Goal: Task Accomplishment & Management: Manage account settings

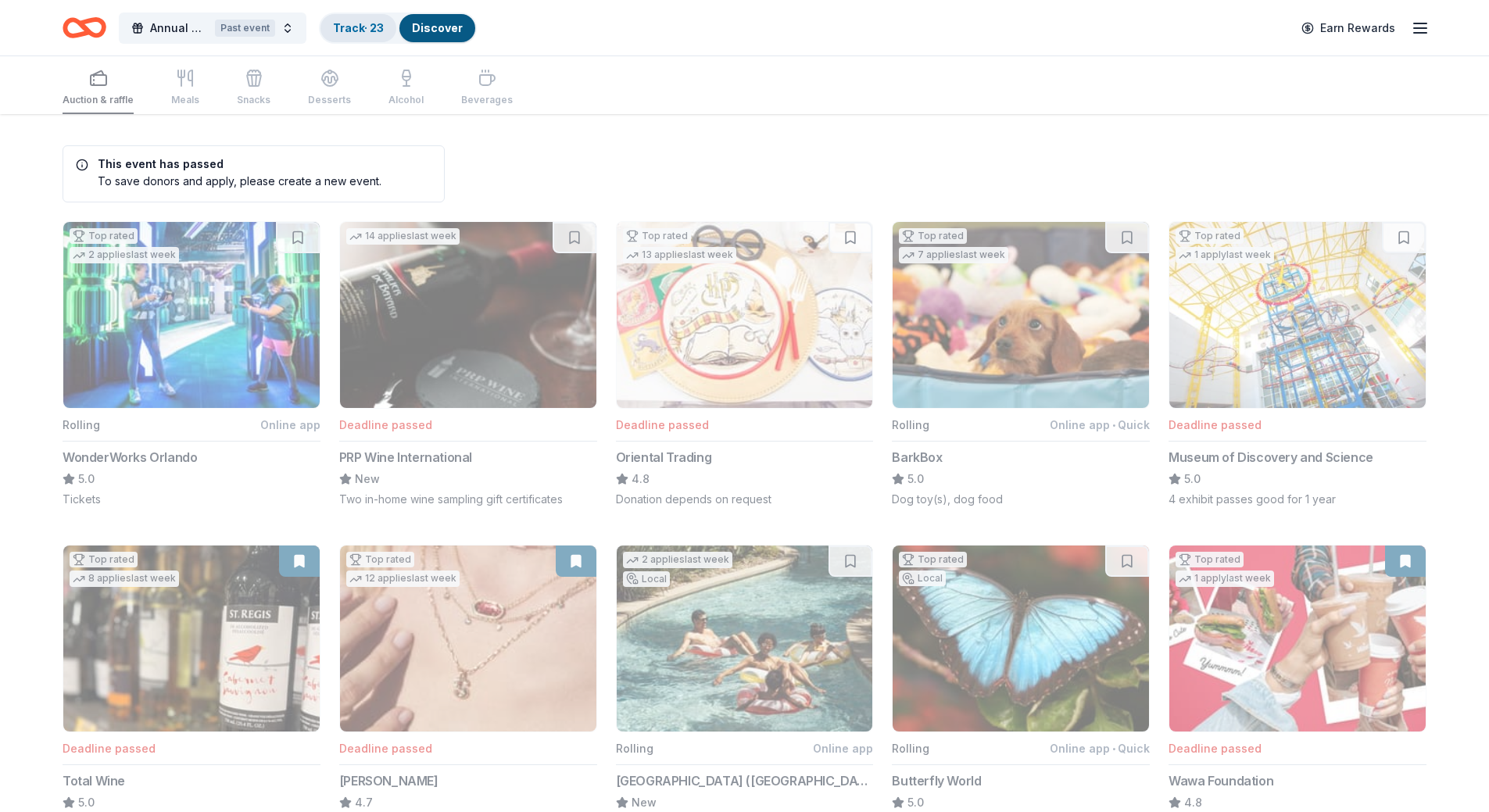
click at [357, 31] on link "Track · 23" at bounding box center [358, 28] width 51 height 13
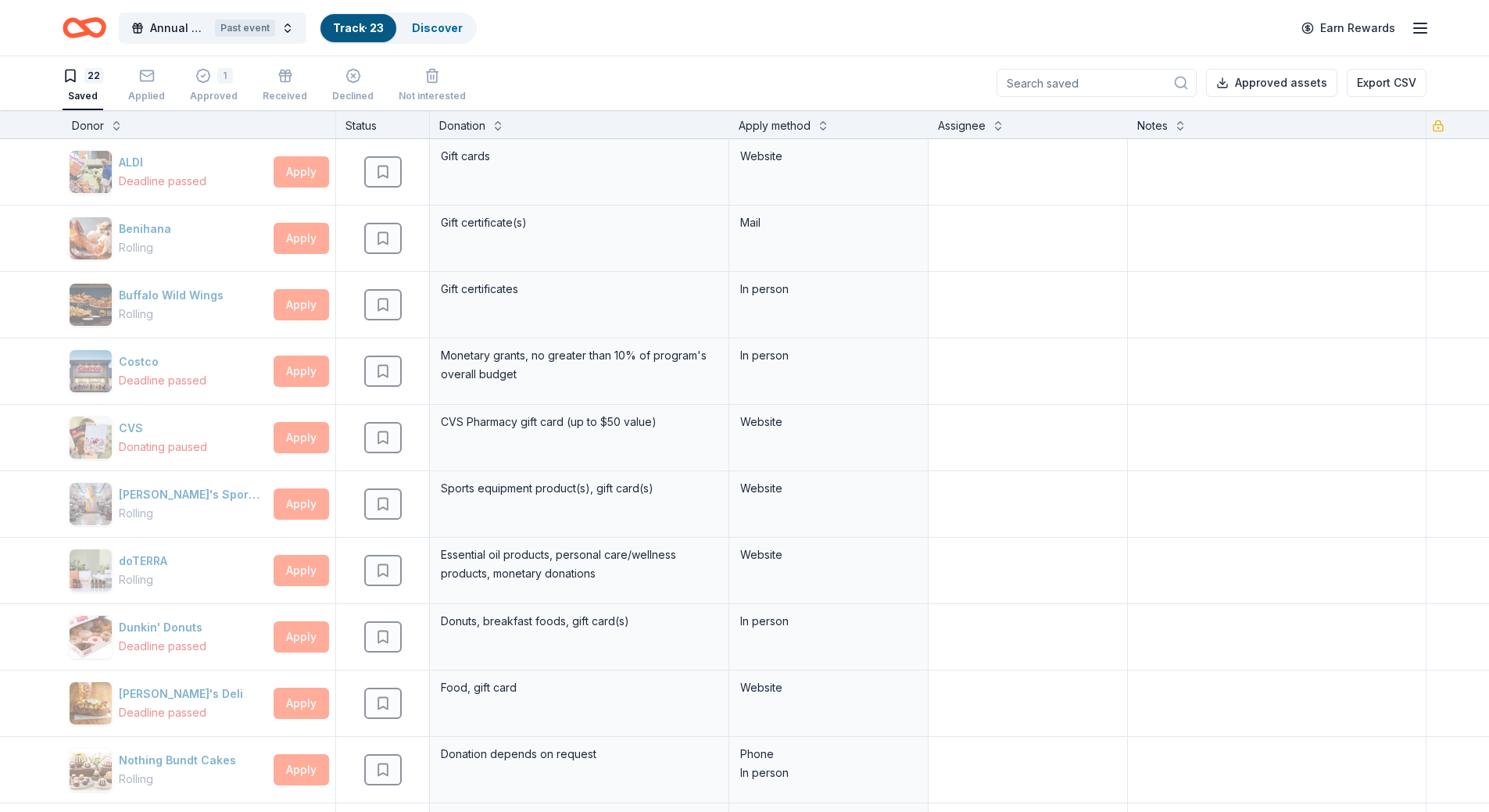
click at [320, 95] on div "22 Saved Applied 1 Approved Received Declined Not interested" at bounding box center [263, 86] width 403 height 48
click at [332, 95] on div "Declined" at bounding box center [352, 96] width 42 height 12
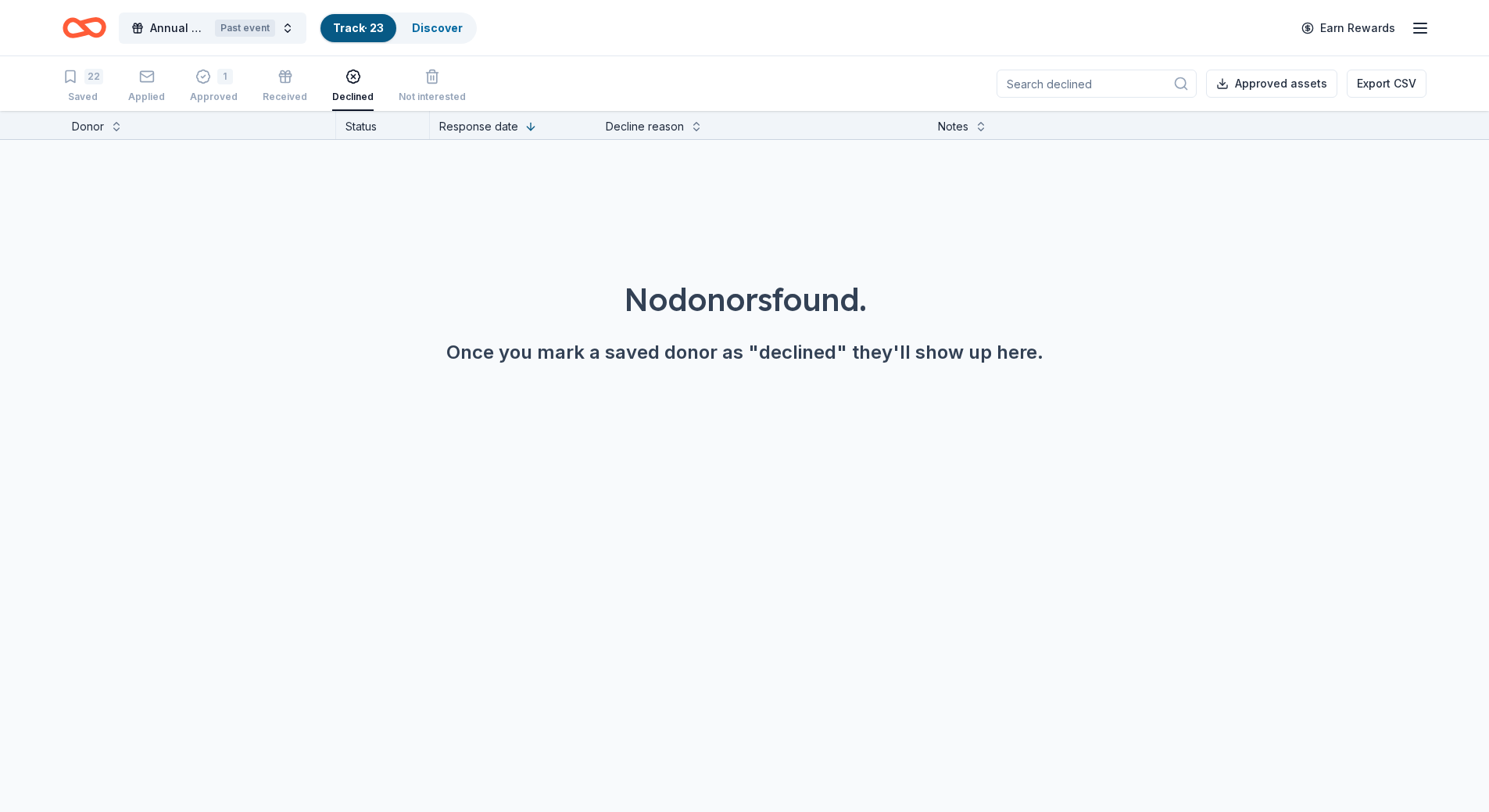
click at [1079, 91] on input at bounding box center [1096, 83] width 200 height 28
click at [407, 96] on div "Not interested" at bounding box center [432, 96] width 67 height 12
click at [336, 96] on div "Declined" at bounding box center [352, 96] width 42 height 12
click at [275, 89] on div "Received" at bounding box center [284, 86] width 45 height 34
click at [147, 100] on div "Applied" at bounding box center [146, 96] width 37 height 12
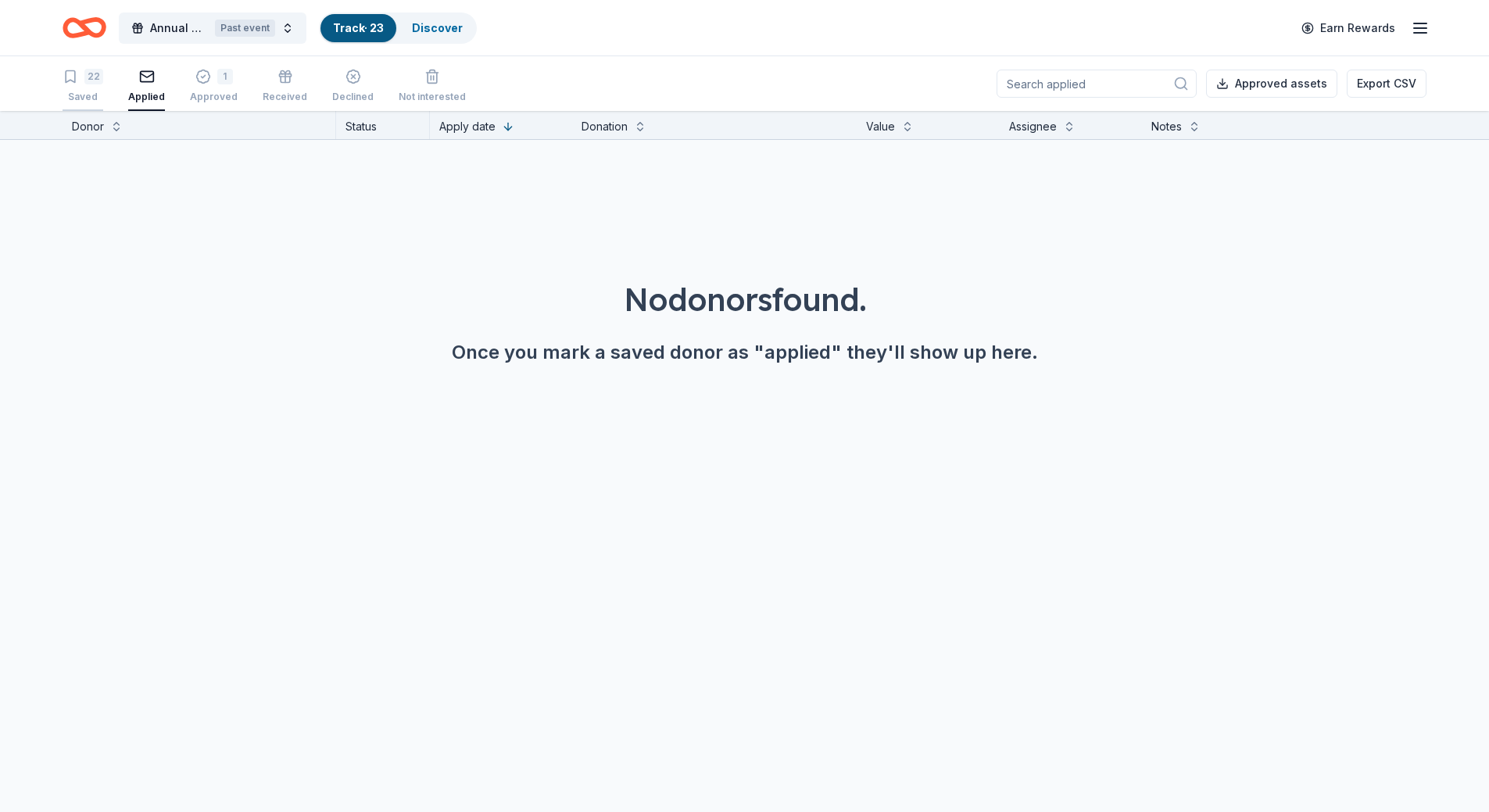
click at [96, 100] on div "Saved" at bounding box center [83, 96] width 41 height 12
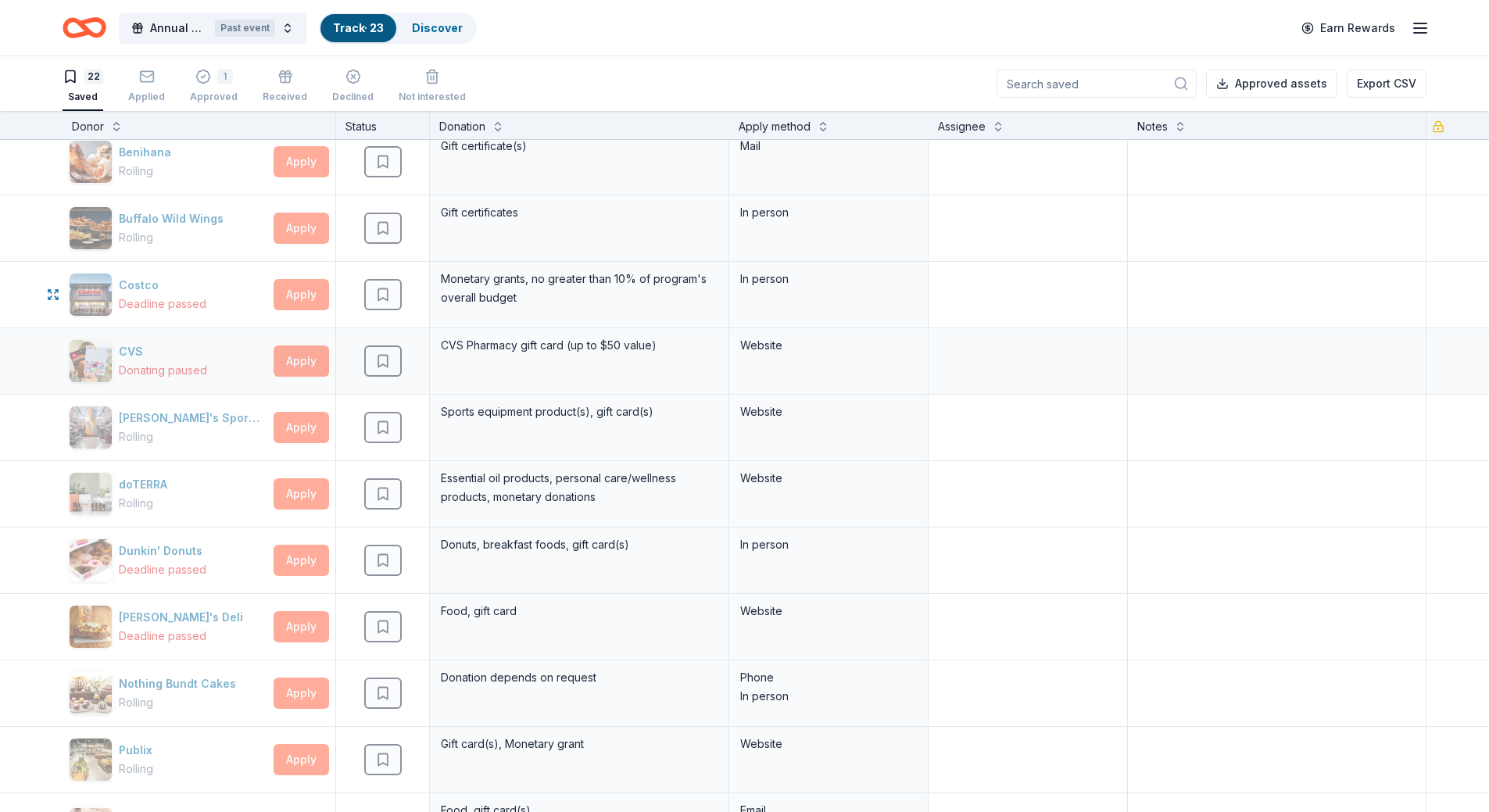
scroll to position [78, 0]
click at [171, 32] on span "Annual Conference" at bounding box center [180, 28] width 59 height 19
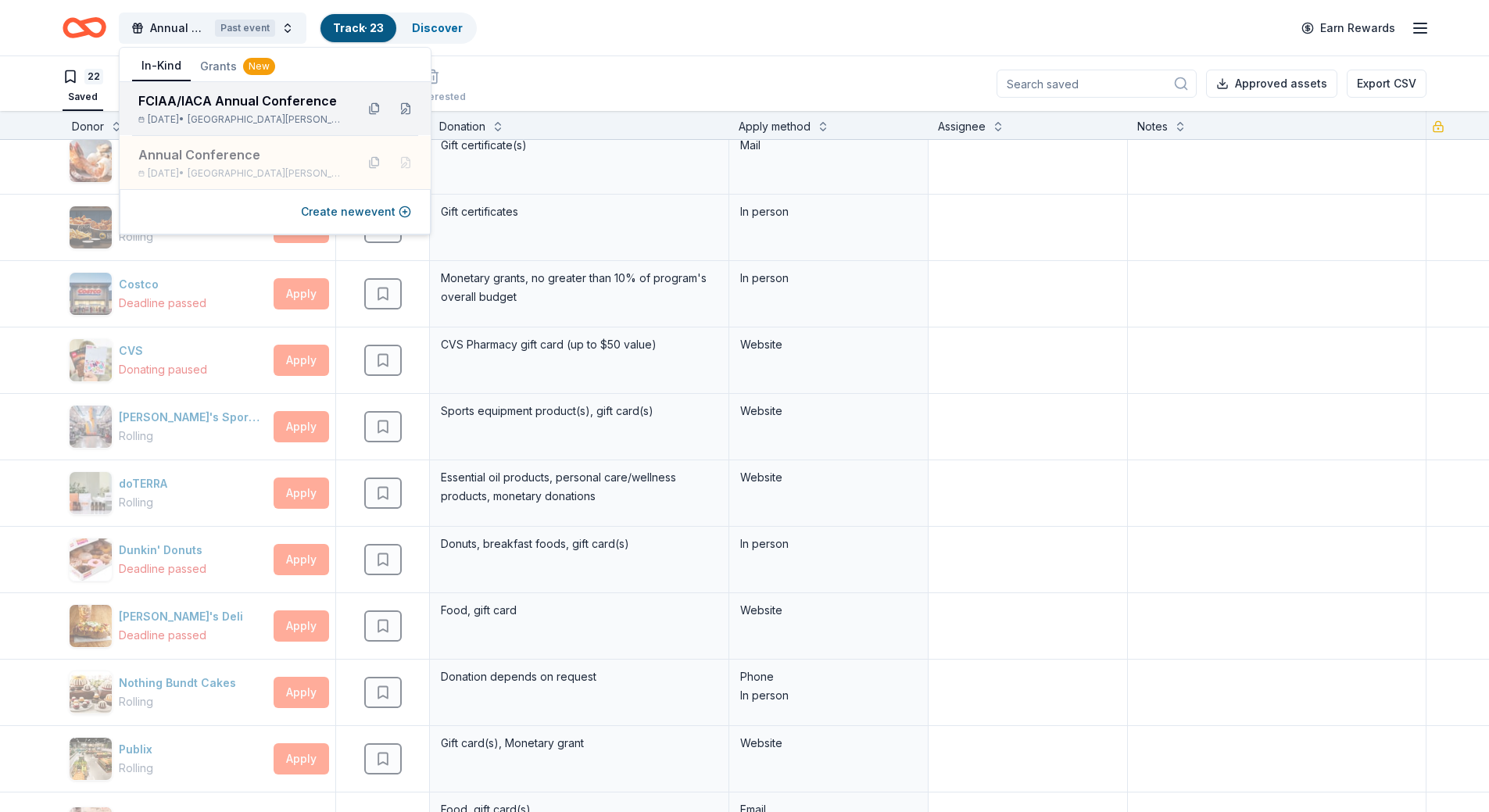
click at [199, 116] on div "[DATE] • [GEOGRAPHIC_DATA][PERSON_NAME], [GEOGRAPHIC_DATA]" at bounding box center [240, 119] width 205 height 12
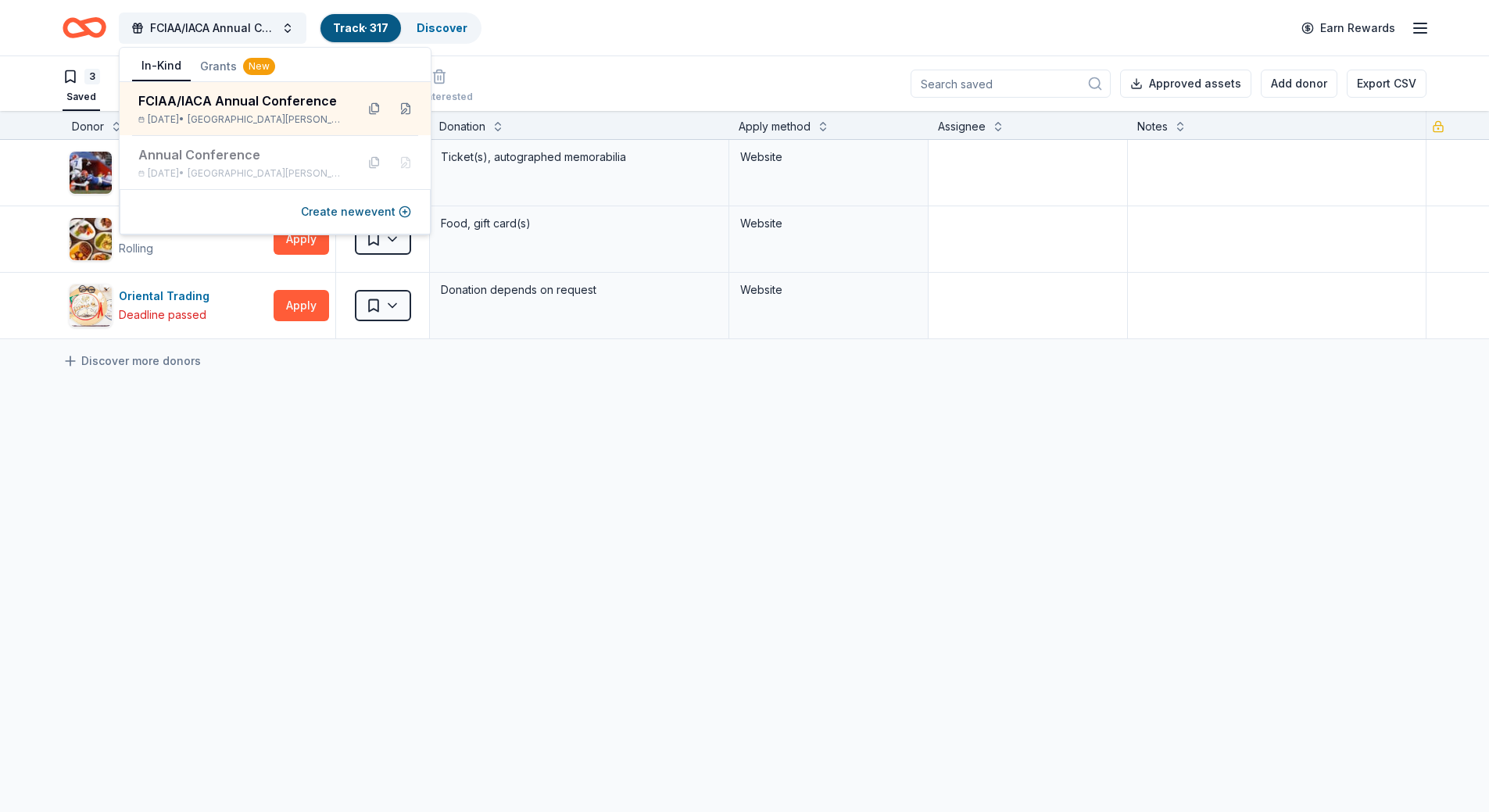
click at [682, 616] on div "[US_STATE] Gators Deadline passed Apply Saved Ticket(s), autographed memorabili…" at bounding box center [744, 386] width 1489 height 493
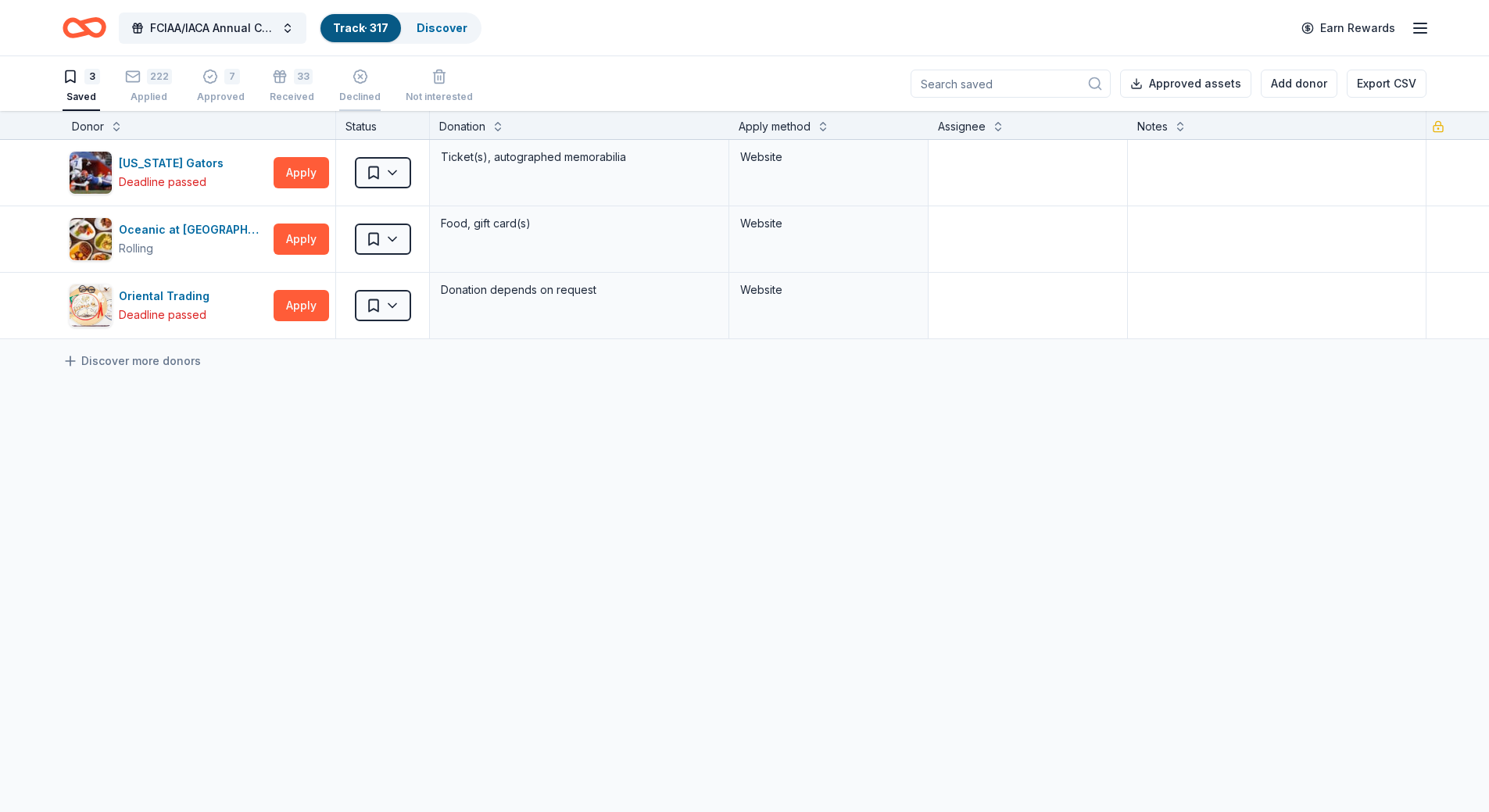
click at [368, 94] on div "Declined" at bounding box center [360, 96] width 42 height 12
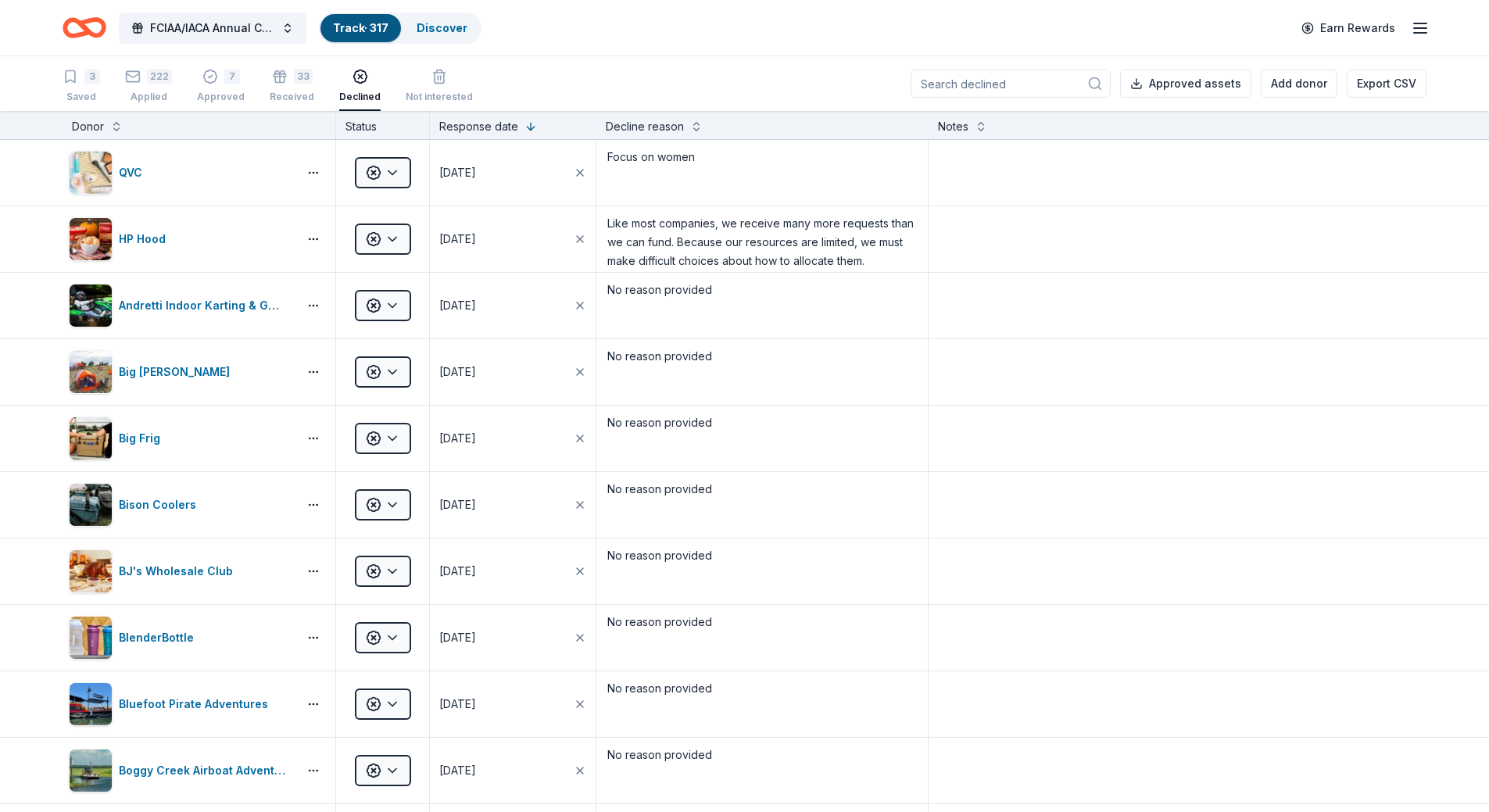
click at [1018, 83] on input at bounding box center [1010, 83] width 200 height 28
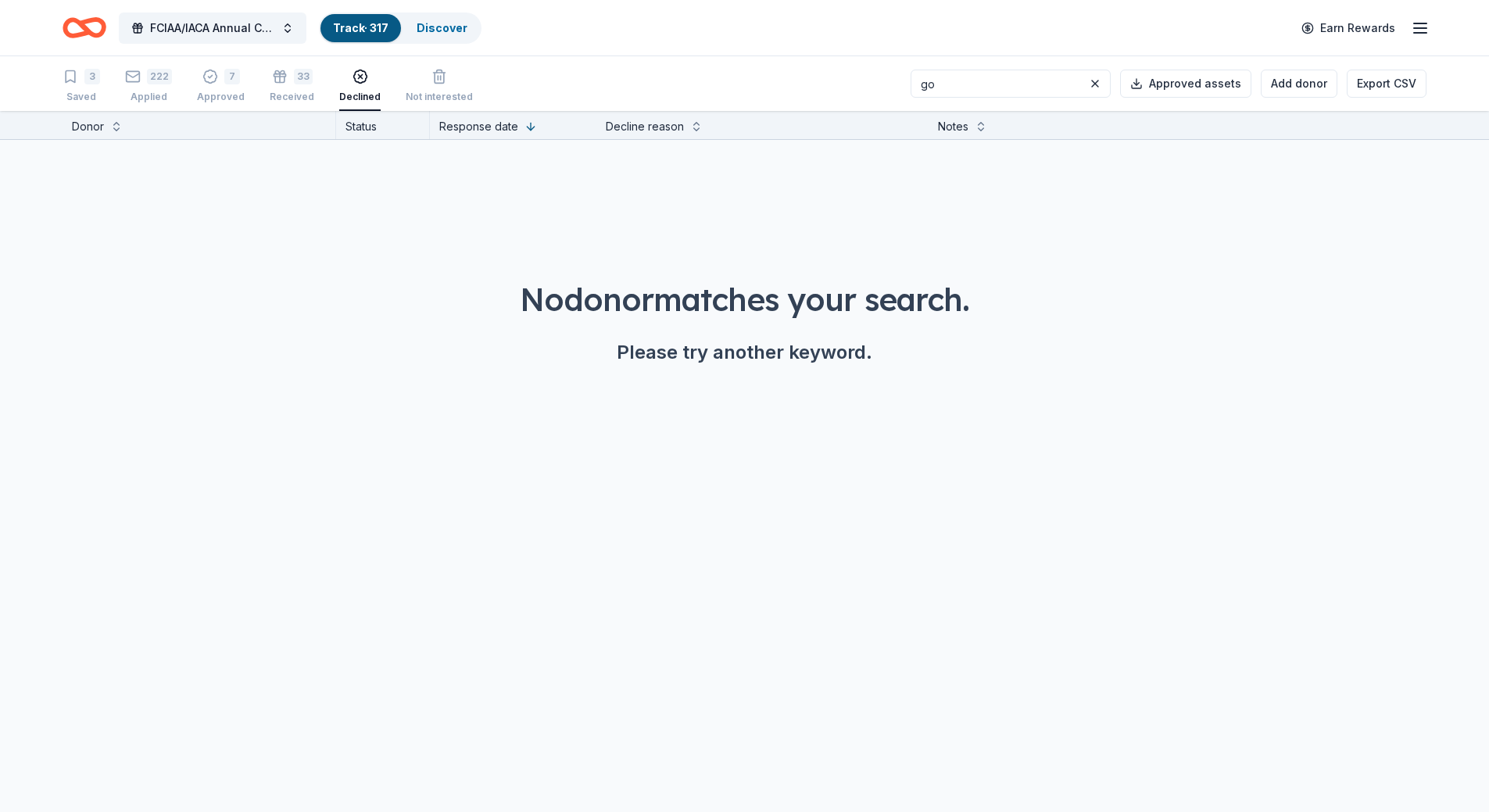
type input "g"
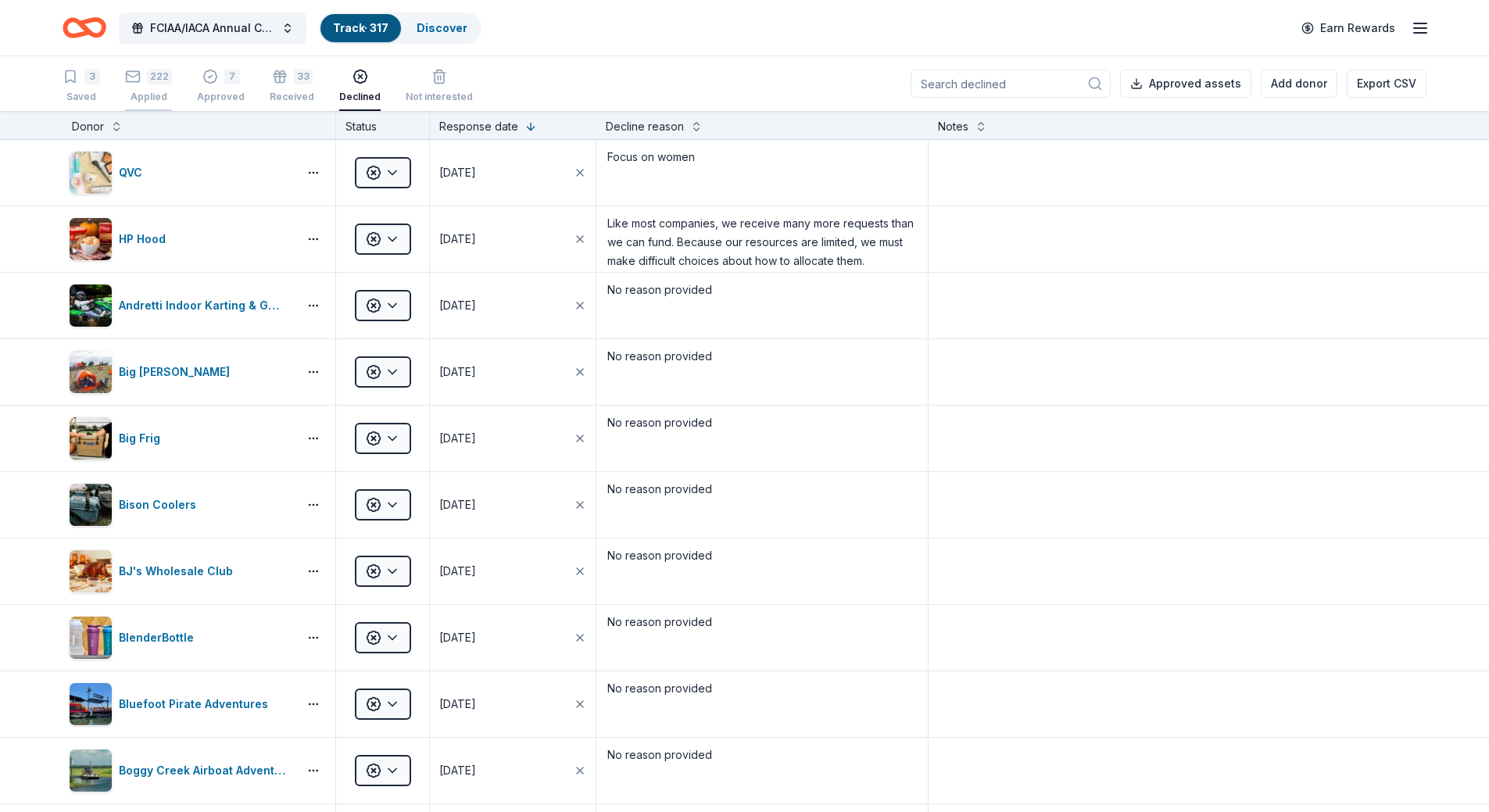
click at [154, 96] on div "Applied" at bounding box center [148, 96] width 47 height 12
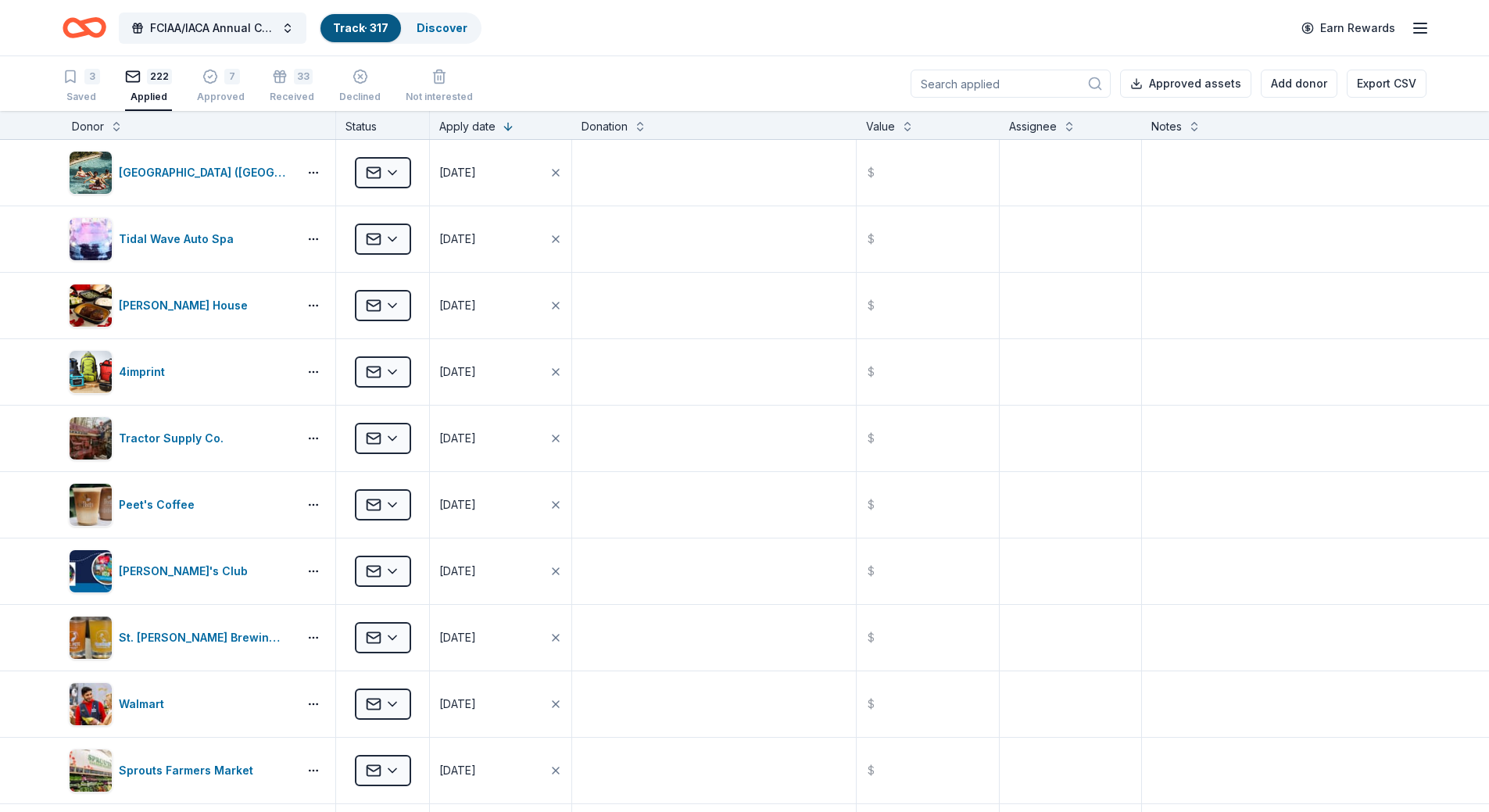
click at [982, 87] on input at bounding box center [1010, 83] width 200 height 28
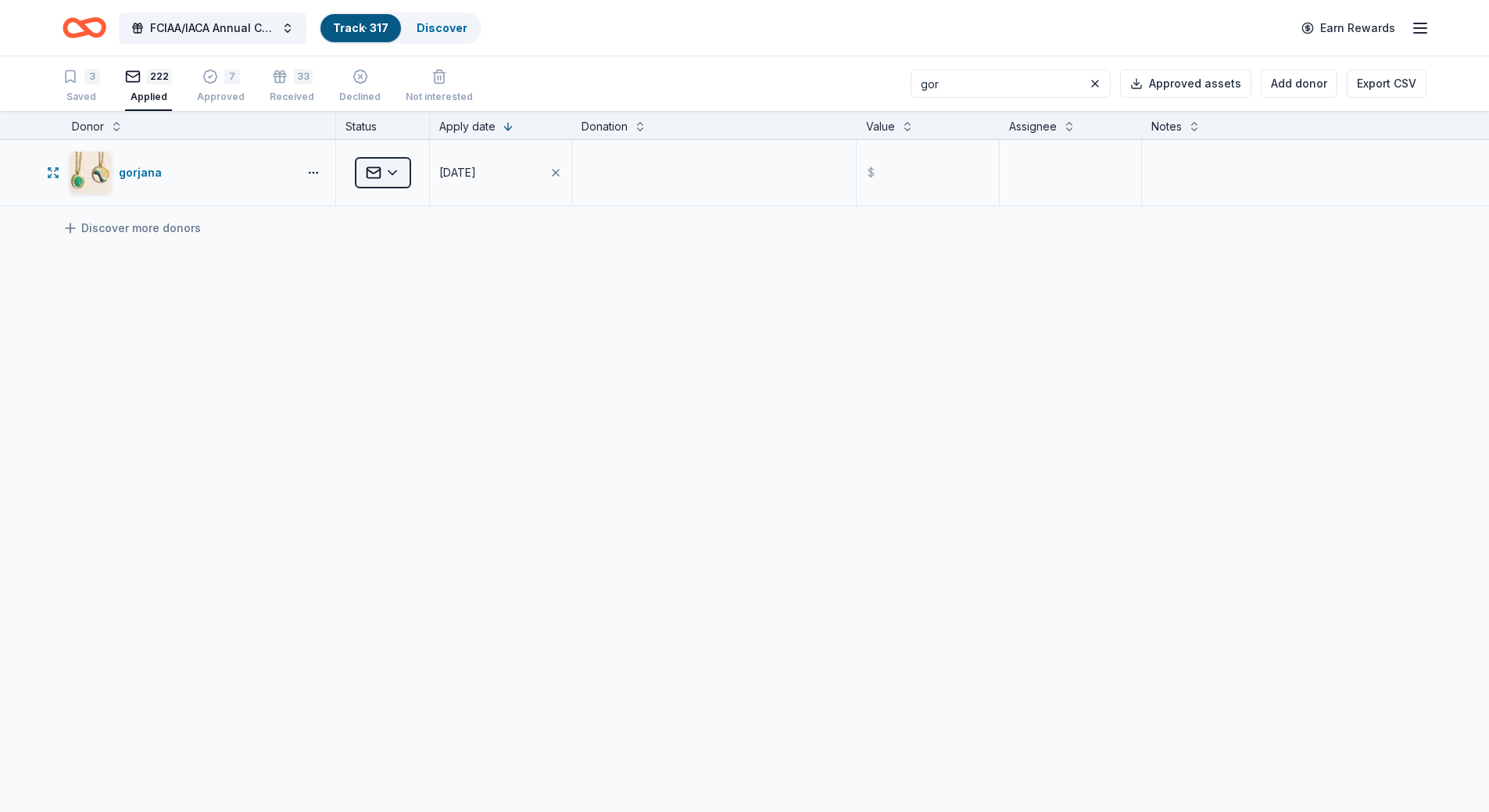
type input "gor"
click at [402, 167] on html "FCIAA/IACA Annual Conference Track · 317 Discover Earn Rewards 3 Saved 222 Appl…" at bounding box center [744, 406] width 1489 height 812
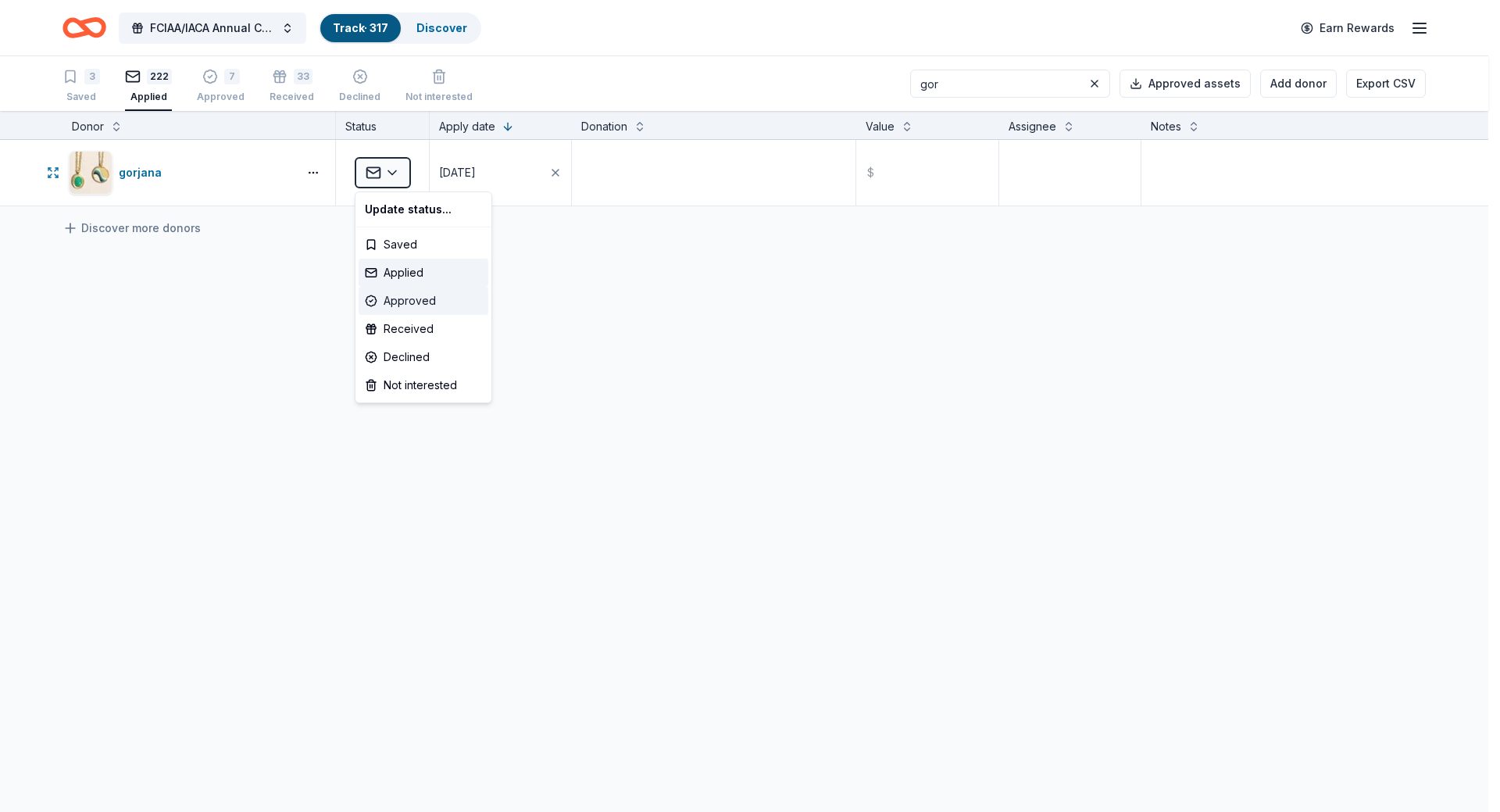
click at [409, 298] on div "Approved" at bounding box center [423, 301] width 130 height 28
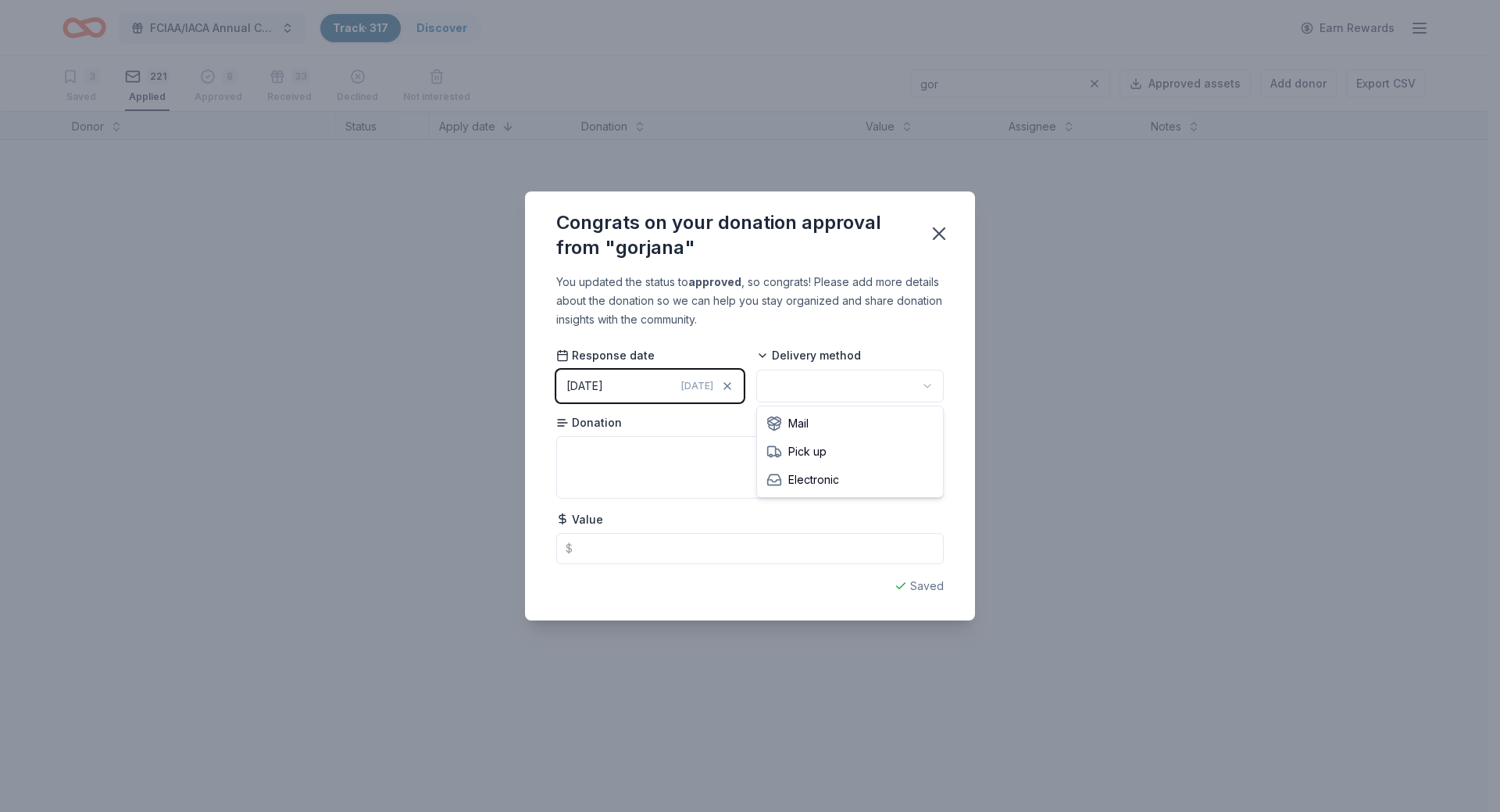
click at [824, 388] on html "FCIAA/IACA Annual Conference Track · 317 Discover Earn Rewards 3 Saved 221 Appl…" at bounding box center [750, 406] width 1500 height 812
click at [653, 467] on textarea at bounding box center [750, 467] width 387 height 62
type textarea "$150 gift card"
type input "150.00"
click at [935, 231] on icon "button" at bounding box center [939, 234] width 22 height 22
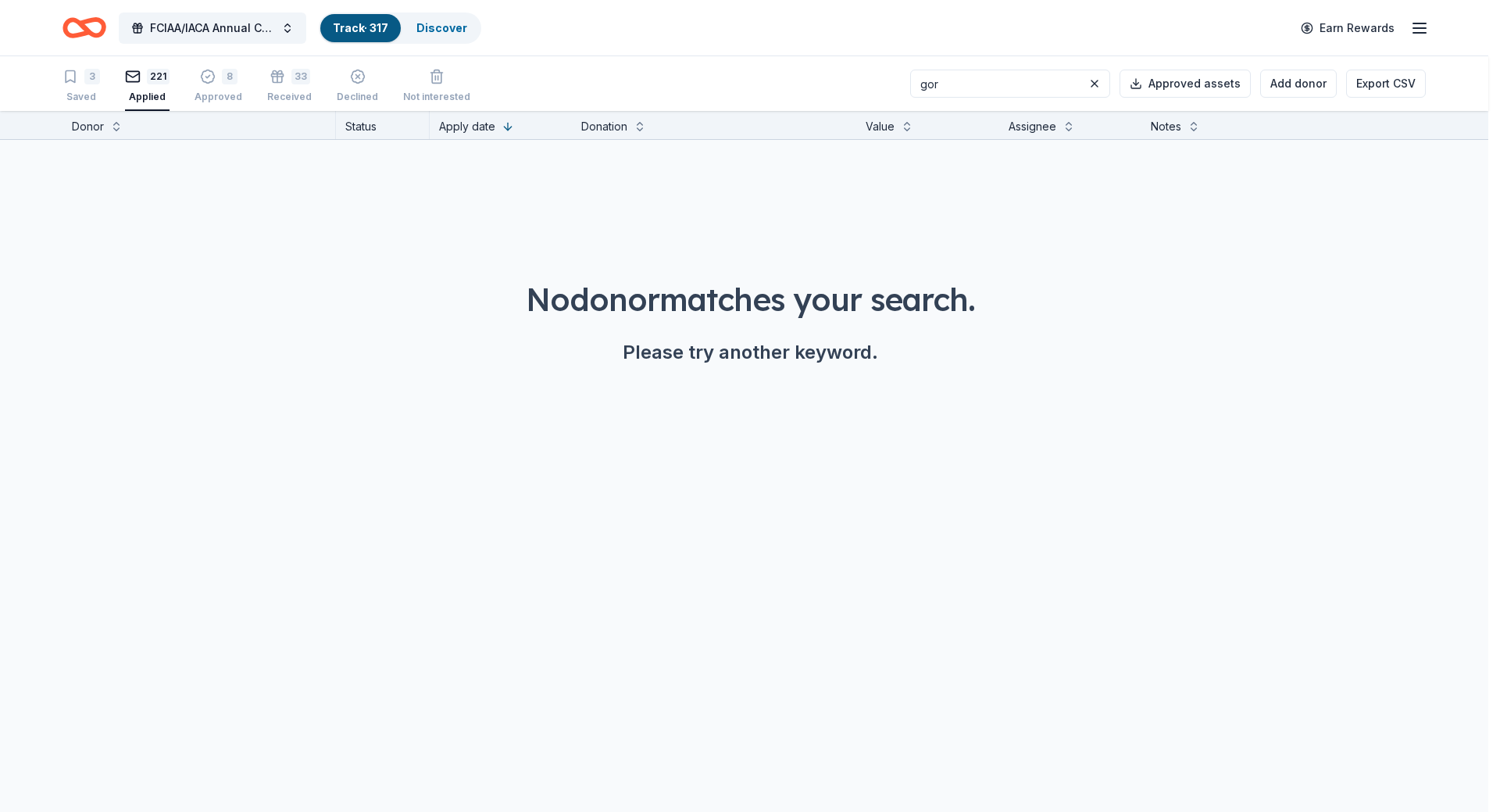
click at [212, 95] on div "Give your donor a shoutout! While not required, giving digital shoutouts helps …" at bounding box center [750, 406] width 1500 height 812
click at [212, 95] on div "Approved" at bounding box center [218, 87] width 47 height 12
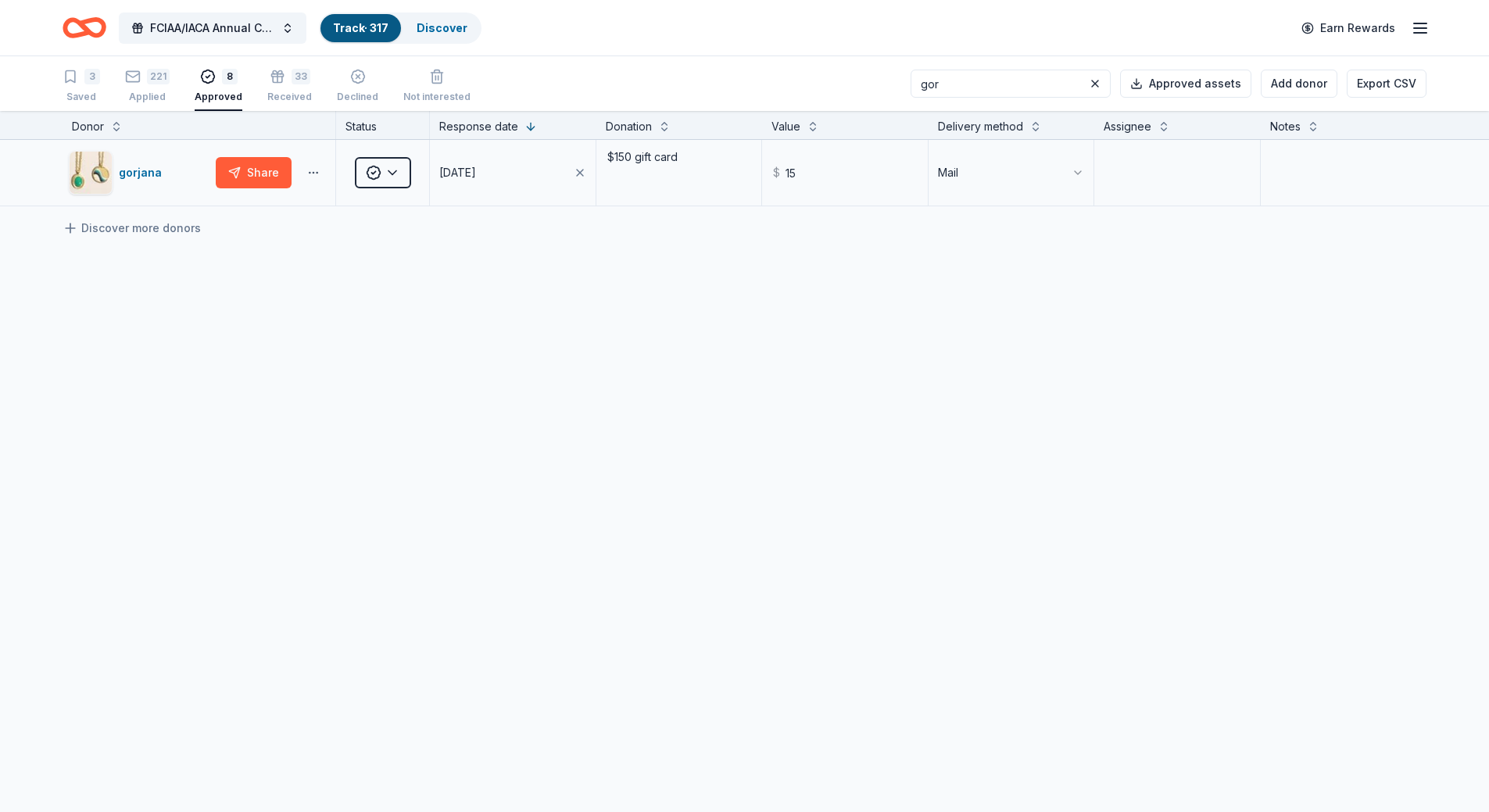
type input "150"
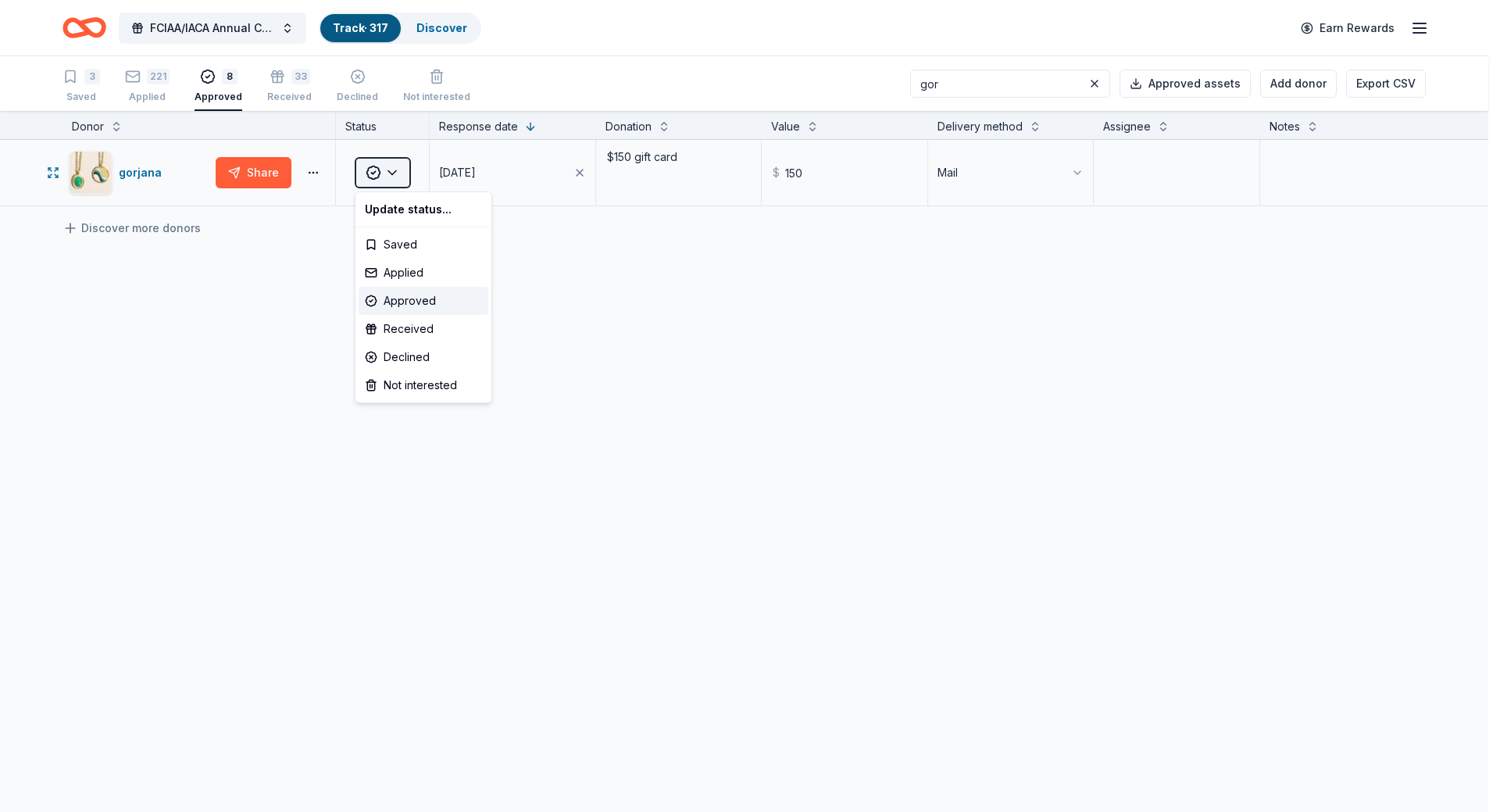
click at [397, 168] on html "FCIAA/IACA Annual Conference Track · 317 Discover Earn Rewards 3 Saved 221 Appl…" at bounding box center [750, 406] width 1500 height 812
click at [417, 323] on div "Received" at bounding box center [423, 328] width 130 height 28
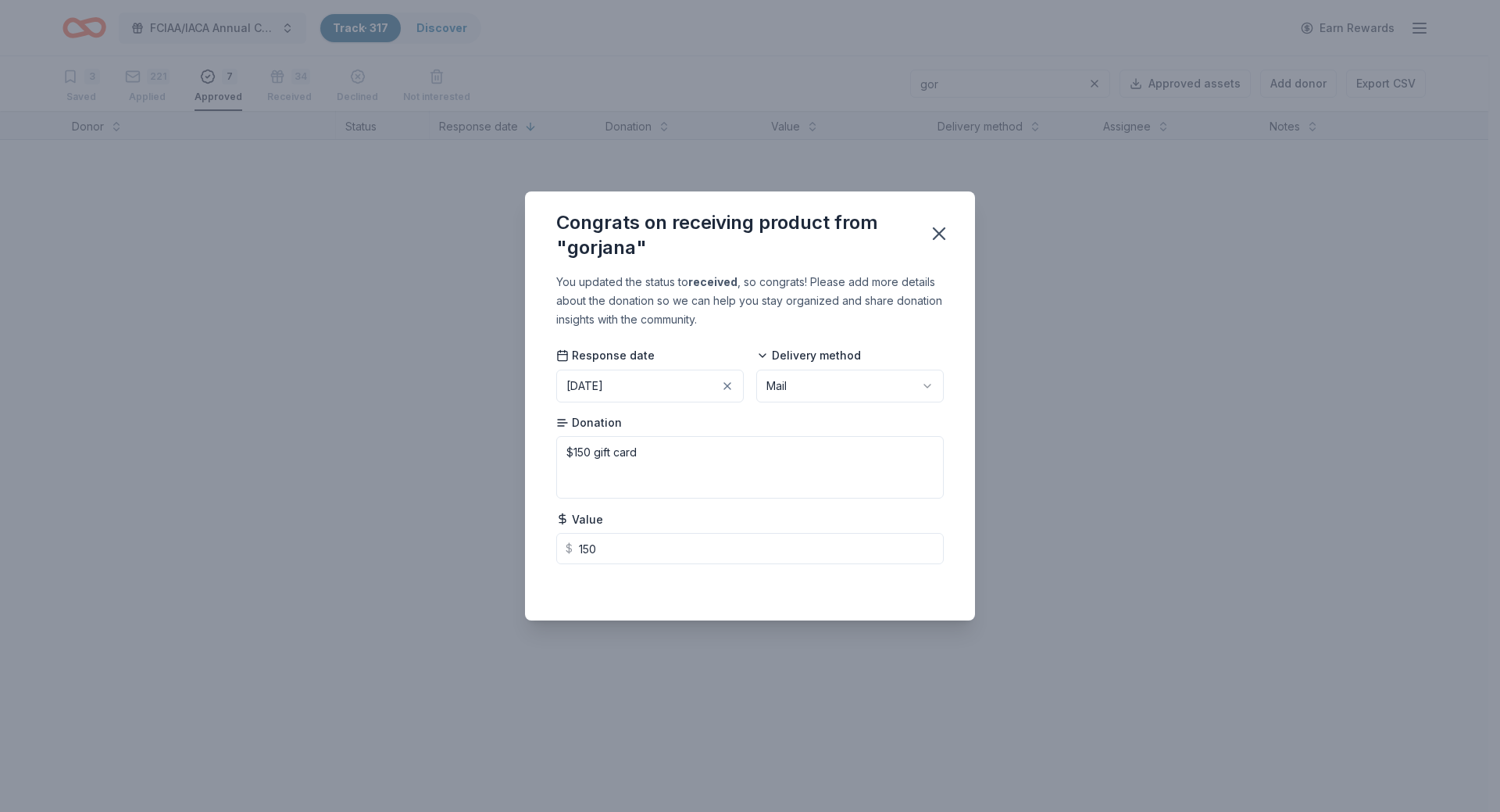
click at [944, 252] on div "Congrats on receiving product from "gorjana"" at bounding box center [750, 231] width 450 height 81
click at [935, 241] on icon "button" at bounding box center [939, 234] width 22 height 22
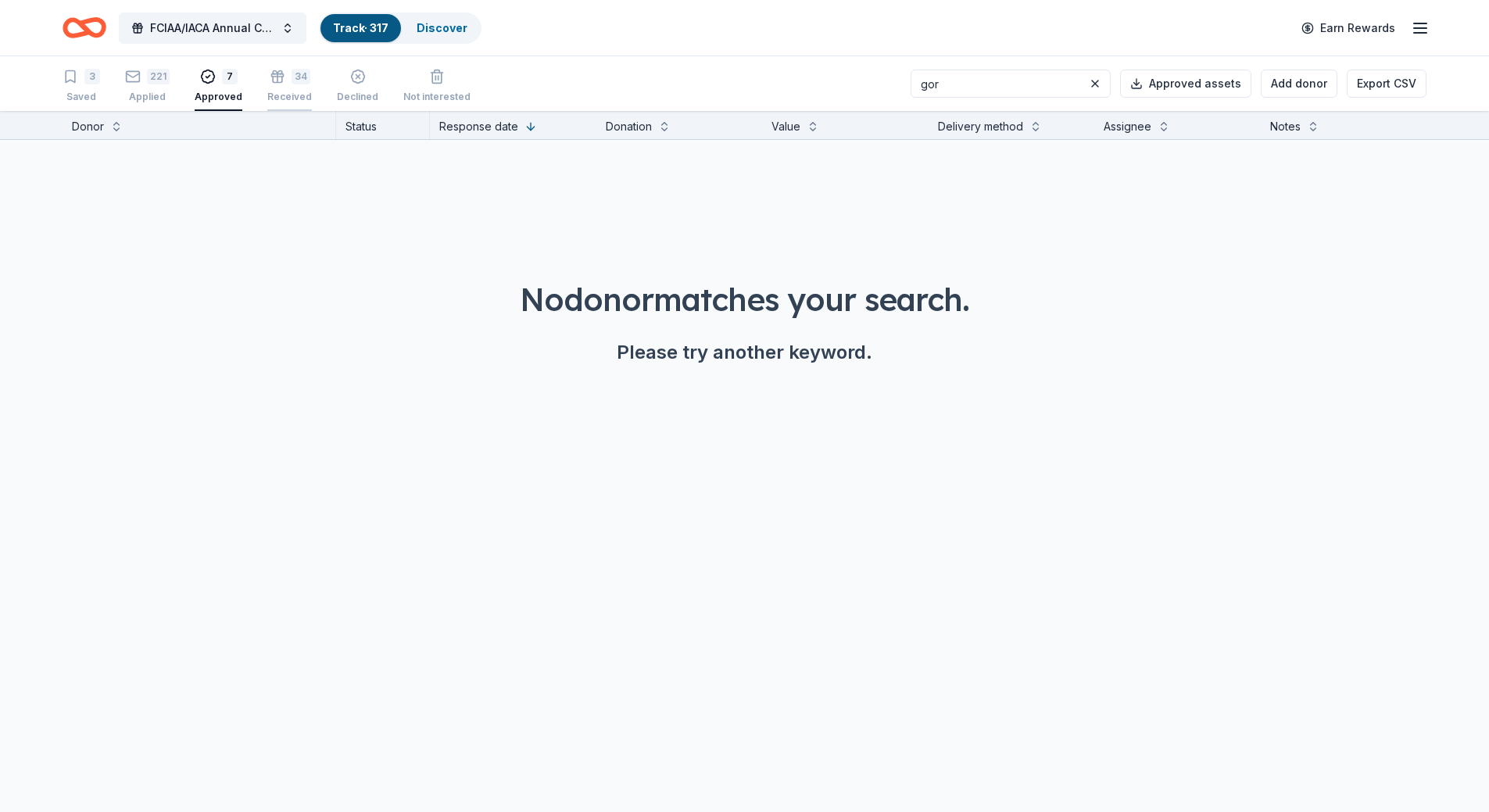
click at [288, 87] on div "Received" at bounding box center [289, 87] width 45 height 12
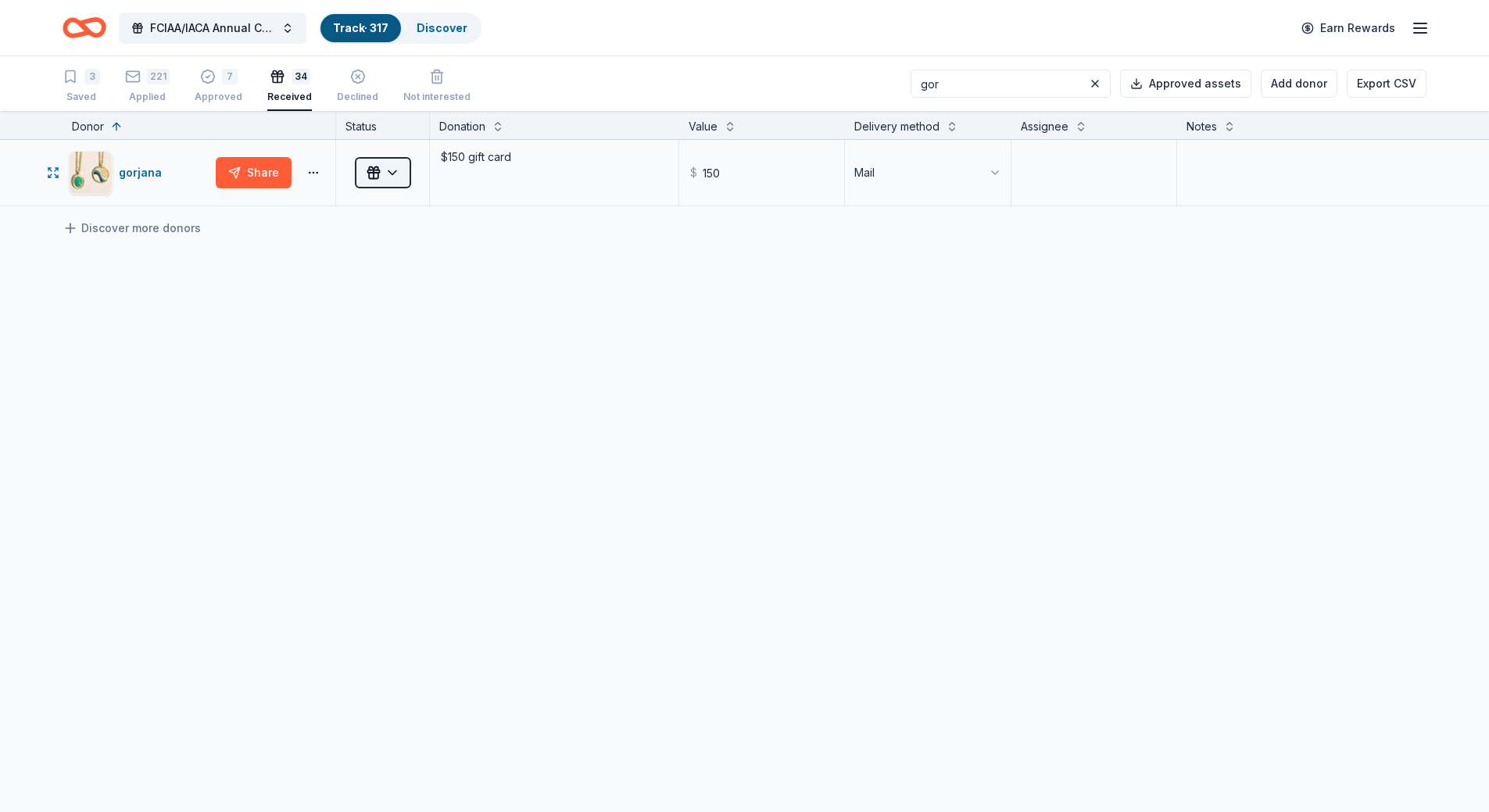
click at [391, 176] on html "FCIAA/IACA Annual Conference Track · 317 Discover Earn Rewards 3 Saved 221 Appl…" at bounding box center [744, 406] width 1489 height 812
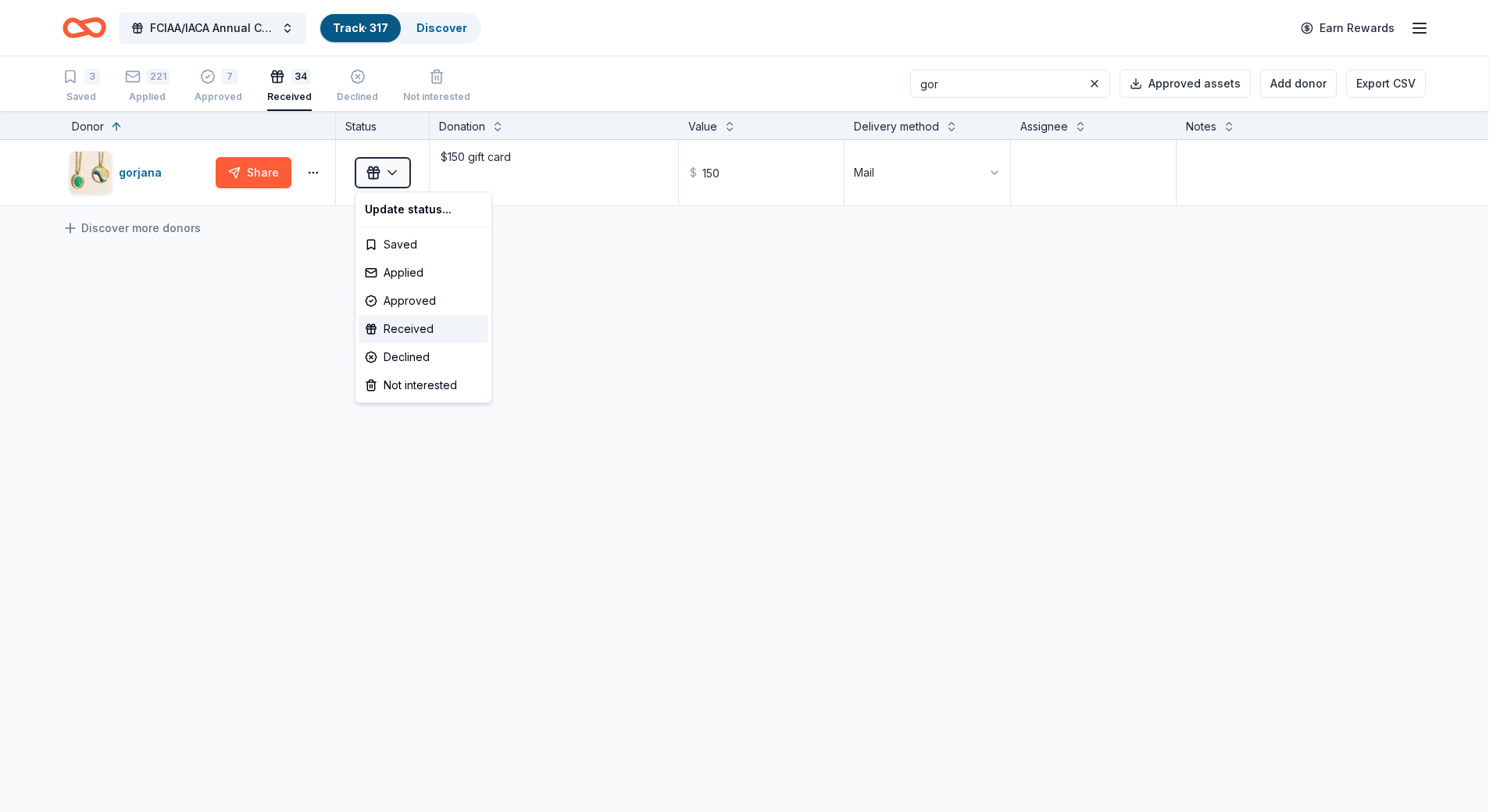
click at [263, 180] on html "FCIAA/IACA Annual Conference Track · 317 Discover Earn Rewards 3 Saved 221 Appl…" at bounding box center [750, 406] width 1500 height 812
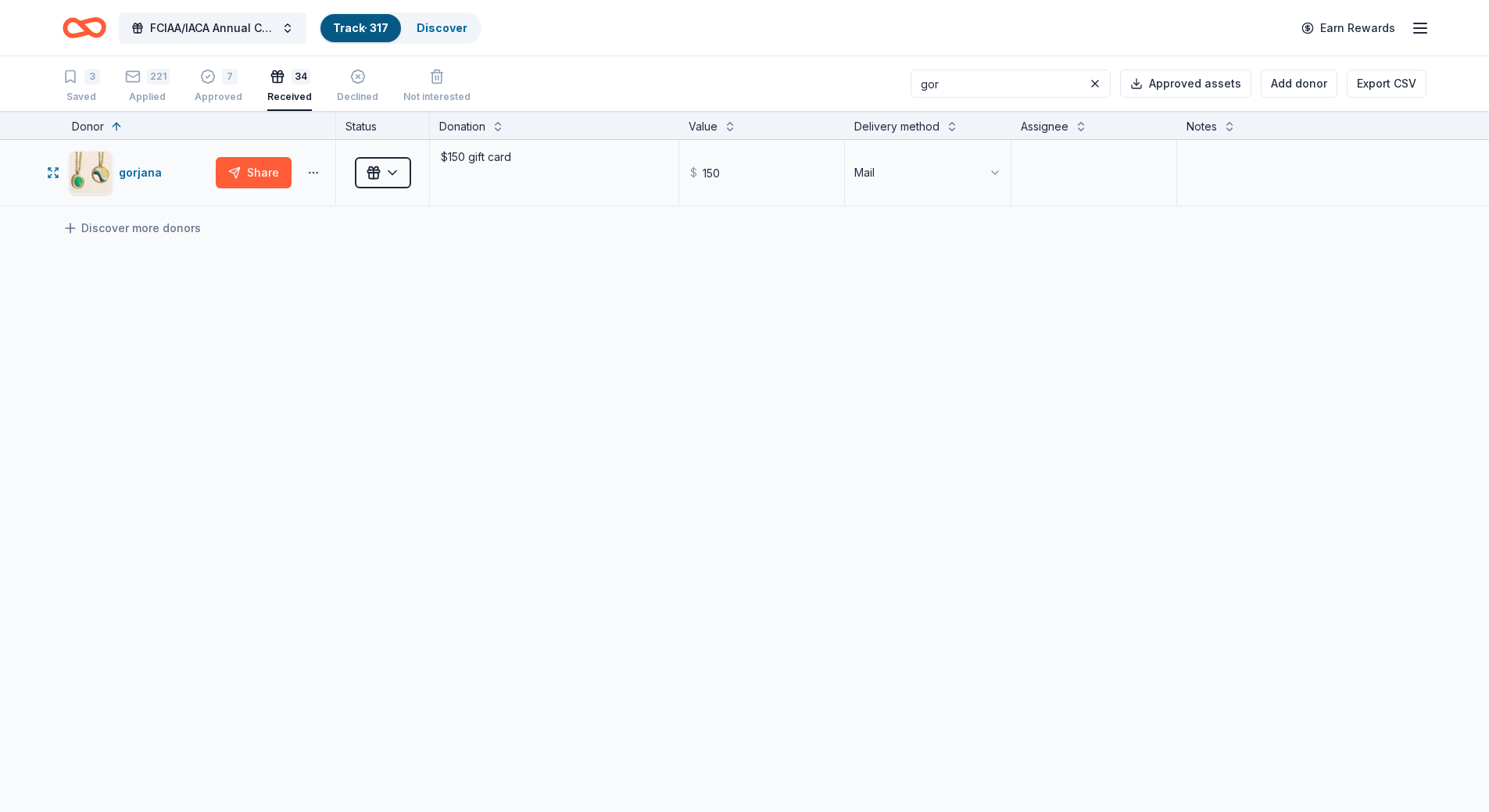
click at [314, 170] on html "FCIAA/IACA Annual Conference Track · 317 Discover Earn Rewards 3 Saved 221 Appl…" at bounding box center [744, 406] width 1489 height 812
drag, startPoint x: 168, startPoint y: 355, endPoint x: 159, endPoint y: 212, distance: 143.3
click at [168, 354] on html "FCIAA/IACA Annual Conference Track · 317 Discover Earn Rewards 3 Saved 221 Appl…" at bounding box center [750, 406] width 1500 height 812
click at [143, 174] on div "gorjana" at bounding box center [143, 172] width 49 height 19
click at [1192, 85] on button "Approved assets" at bounding box center [1185, 83] width 132 height 28
